Goal: Task Accomplishment & Management: Complete application form

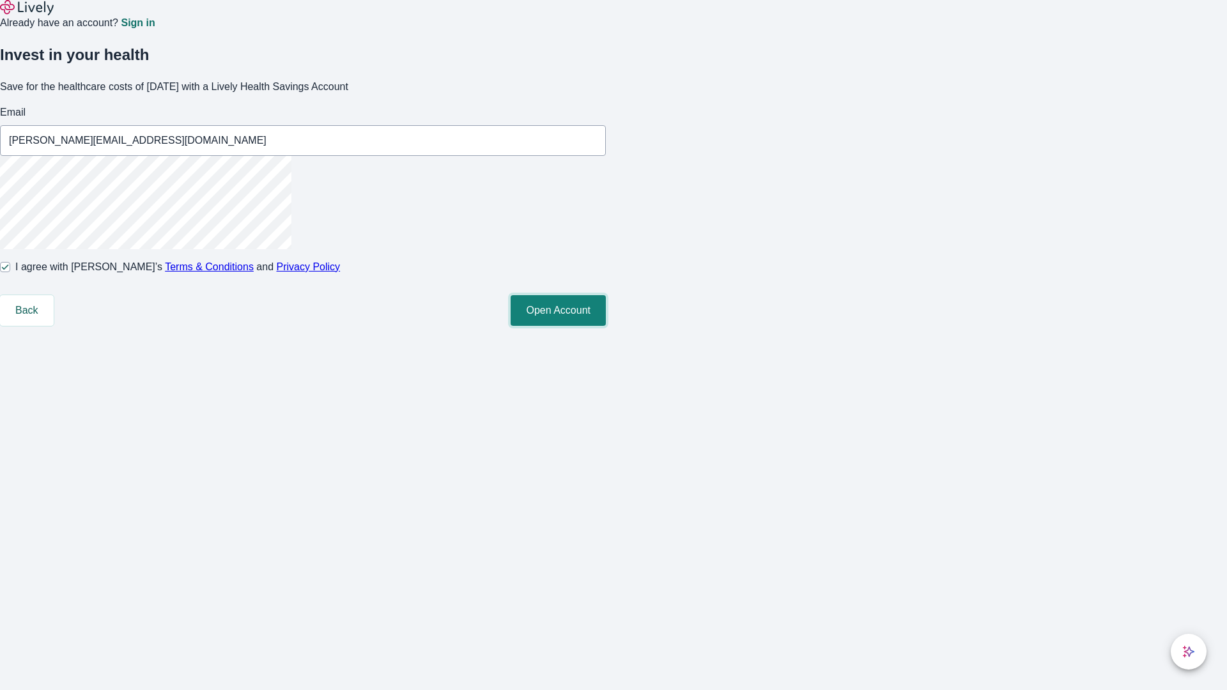
click at [606, 326] on button "Open Account" at bounding box center [557, 310] width 95 height 31
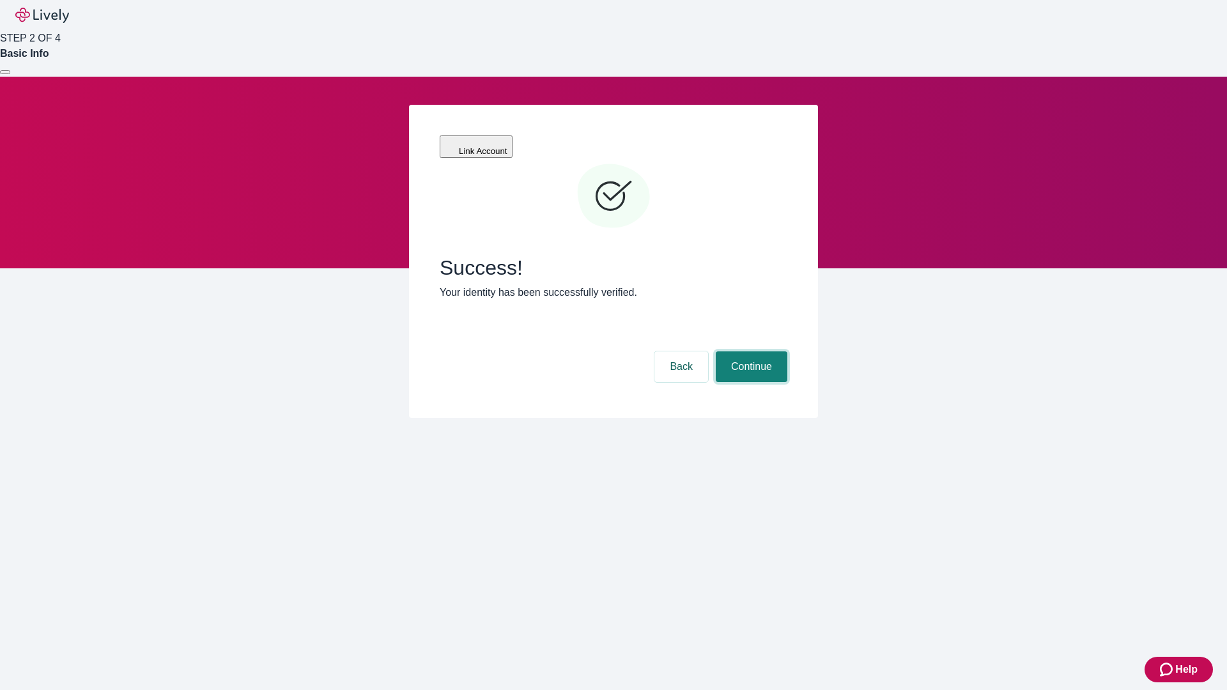
click at [749, 351] on button "Continue" at bounding box center [752, 366] width 72 height 31
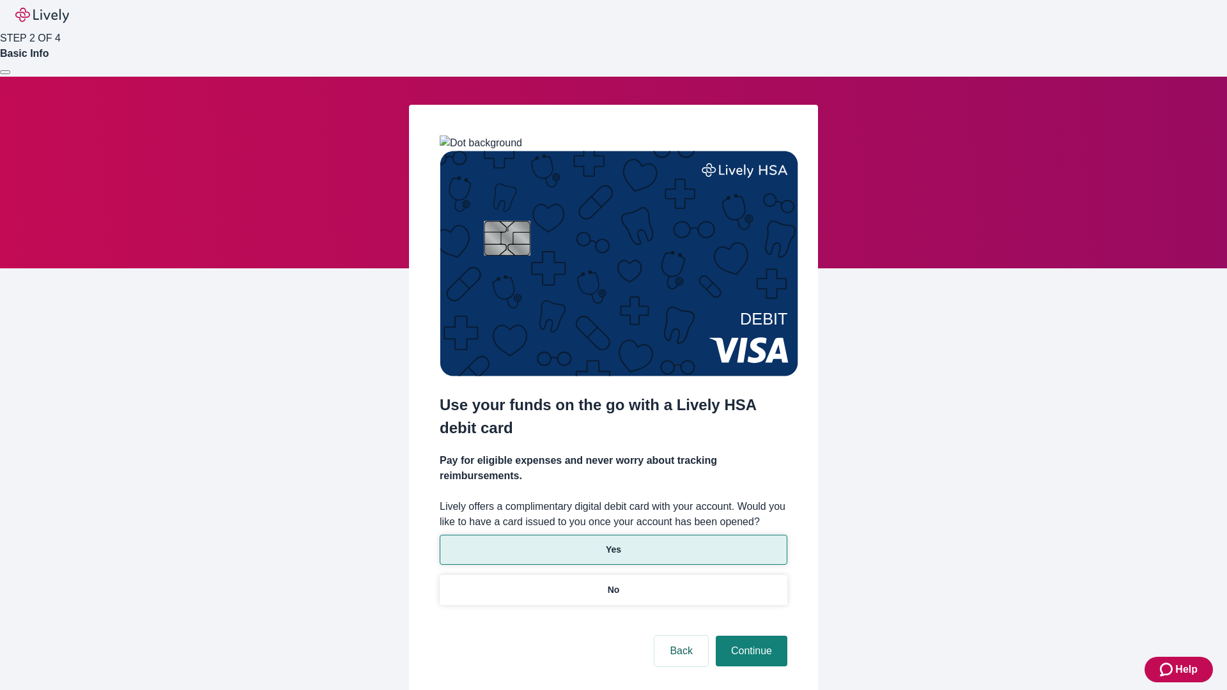
click at [613, 543] on p "Yes" at bounding box center [613, 549] width 15 height 13
click at [749, 636] on button "Continue" at bounding box center [752, 651] width 72 height 31
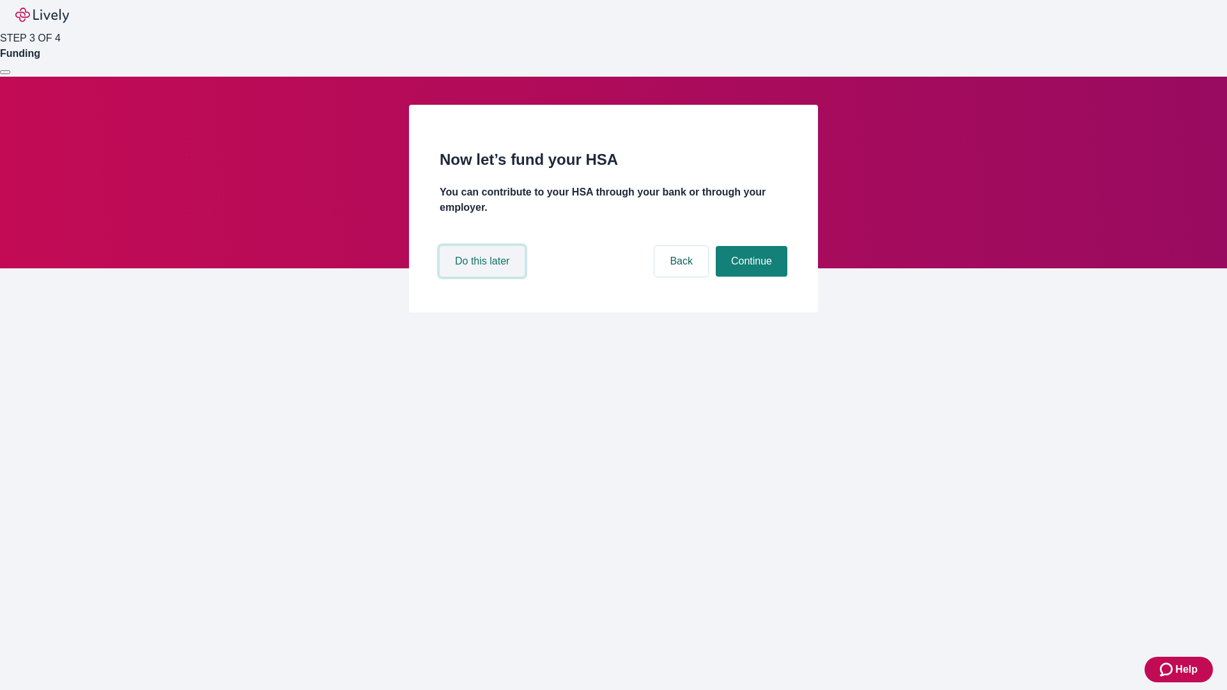
click at [484, 277] on button "Do this later" at bounding box center [482, 261] width 85 height 31
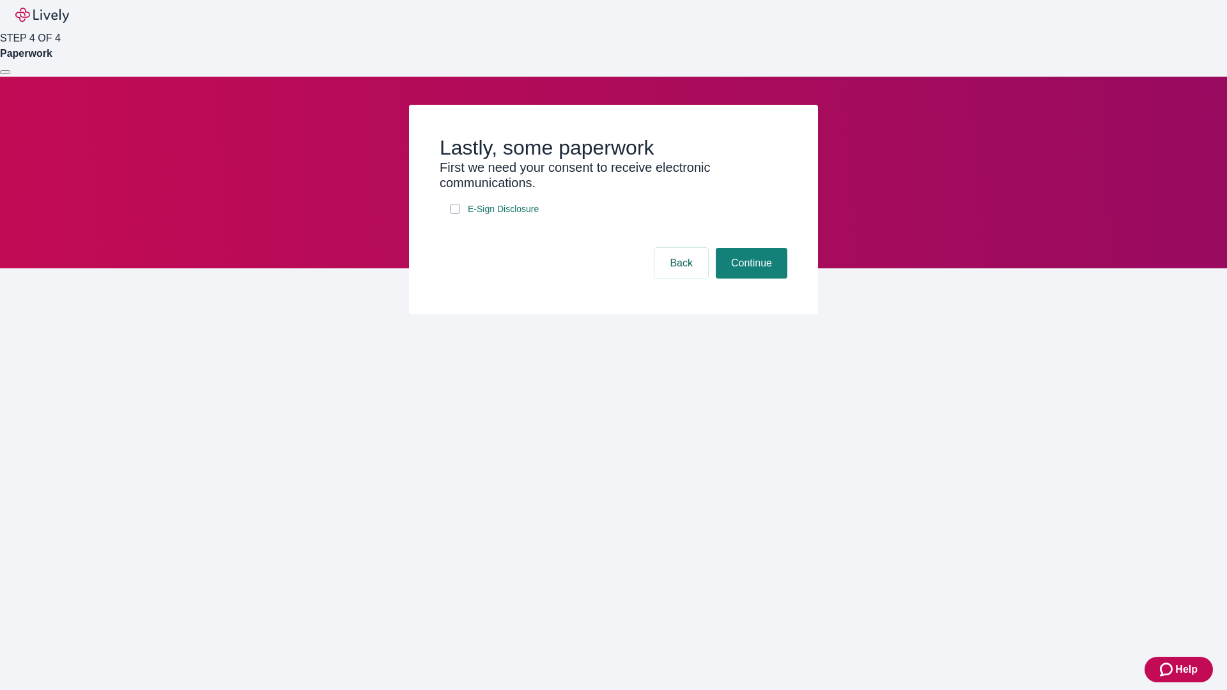
click at [455, 214] on input "E-Sign Disclosure" at bounding box center [455, 209] width 10 height 10
checkbox input "true"
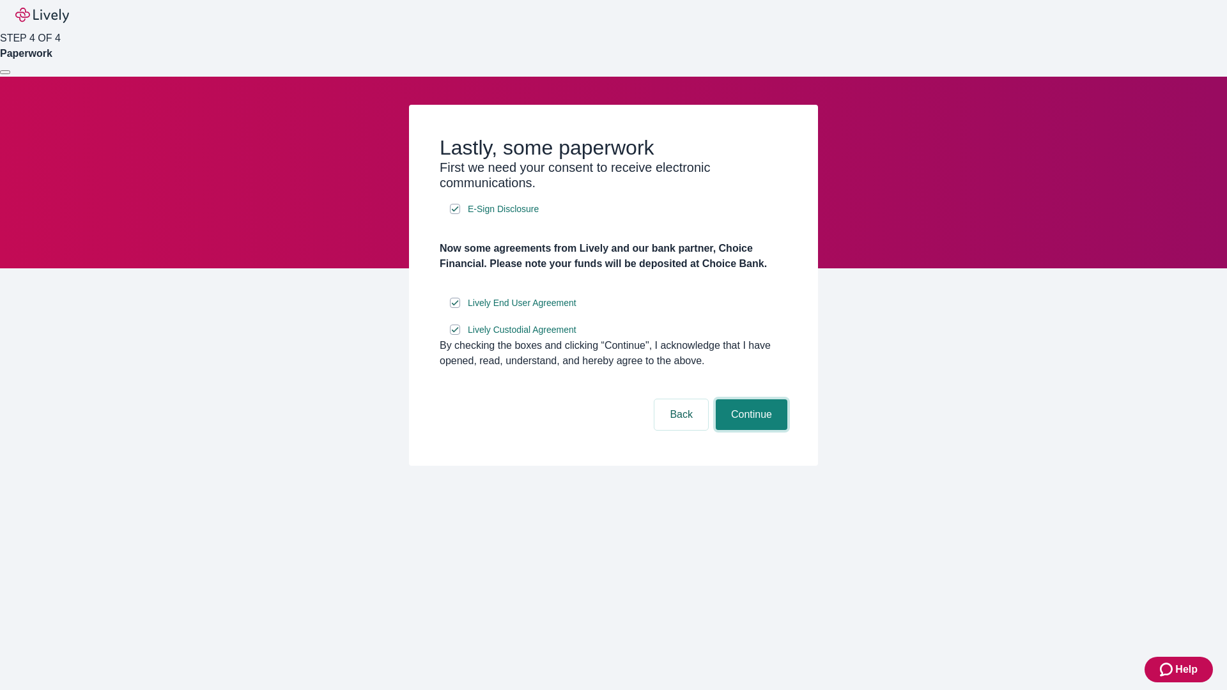
click at [749, 430] on button "Continue" at bounding box center [752, 414] width 72 height 31
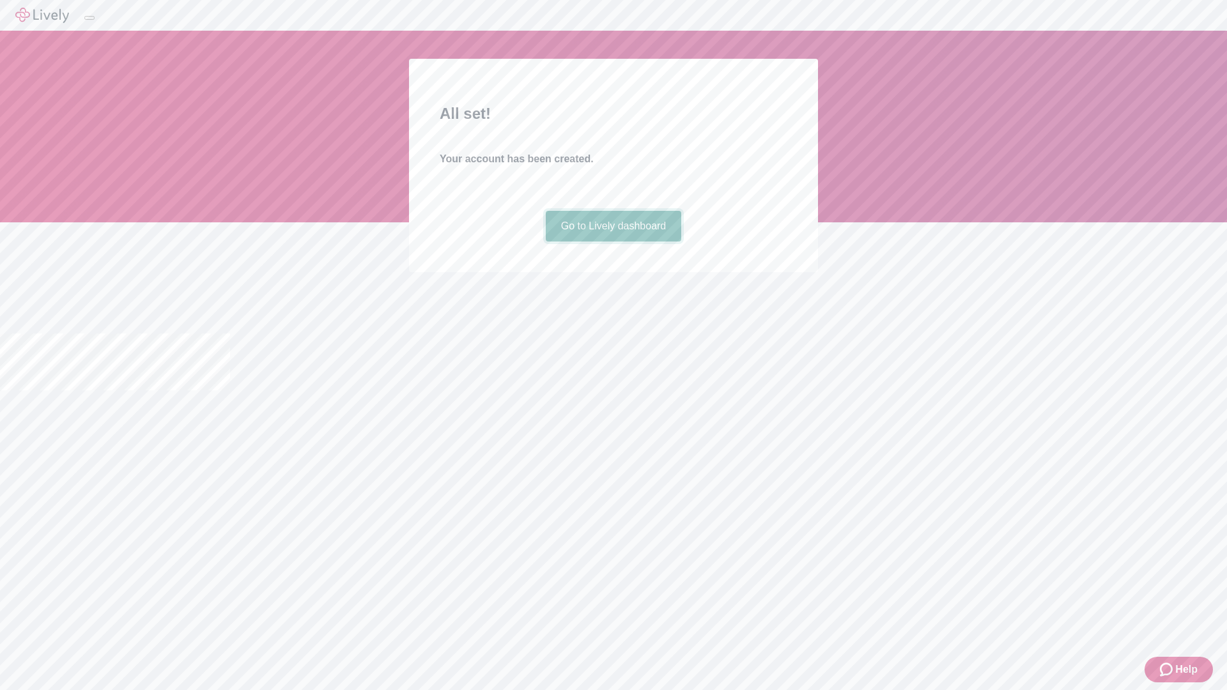
click at [613, 241] on link "Go to Lively dashboard" at bounding box center [614, 226] width 136 height 31
